Goal: Submit feedback/report problem

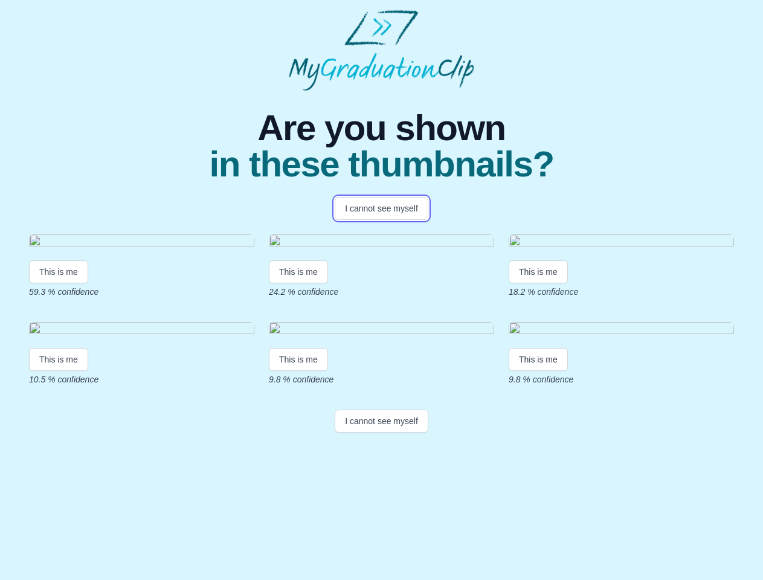
click at [381, 208] on button "I cannot see myself" at bounding box center [381, 208] width 94 height 23
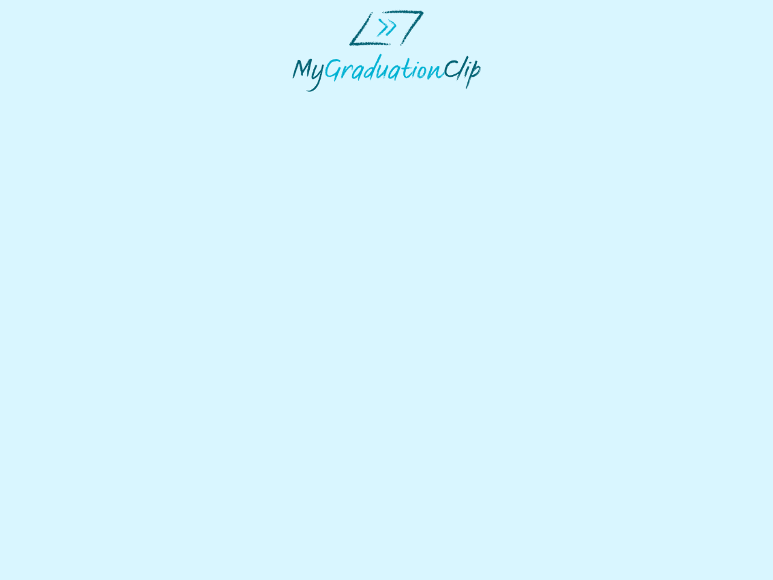
click at [59, 101] on html at bounding box center [386, 50] width 773 height 101
click at [300, 101] on html at bounding box center [386, 50] width 773 height 101
click at [541, 101] on html at bounding box center [386, 50] width 773 height 101
click at [59, 101] on html at bounding box center [386, 50] width 773 height 101
click at [300, 101] on html at bounding box center [386, 50] width 773 height 101
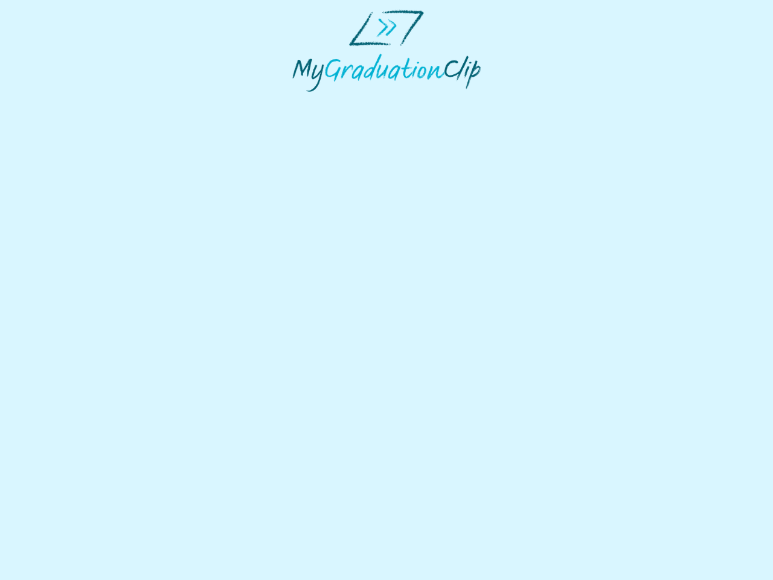
click at [541, 101] on html at bounding box center [386, 50] width 773 height 101
